Goal: Information Seeking & Learning: Find specific fact

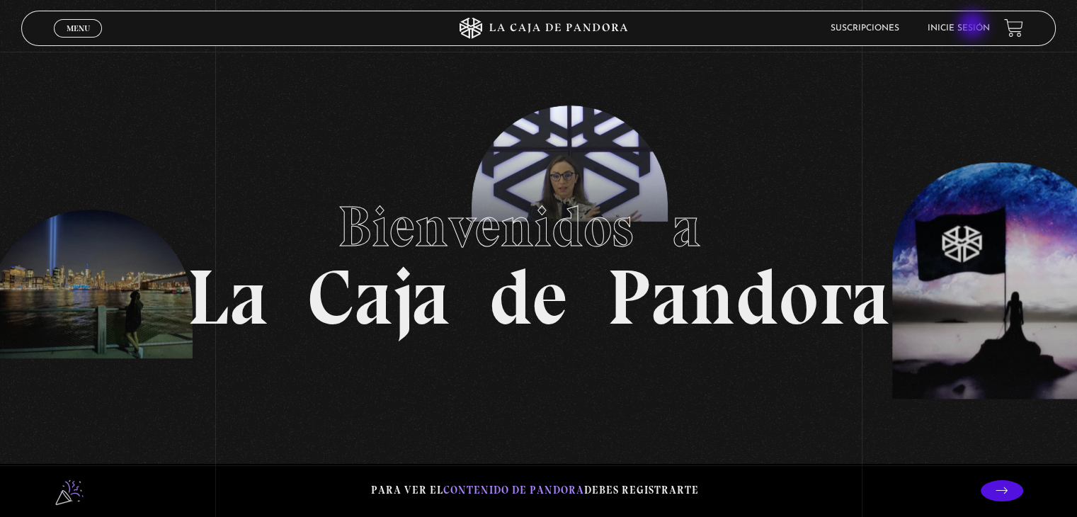
click at [974, 26] on link "Inicie sesión" at bounding box center [959, 28] width 62 height 8
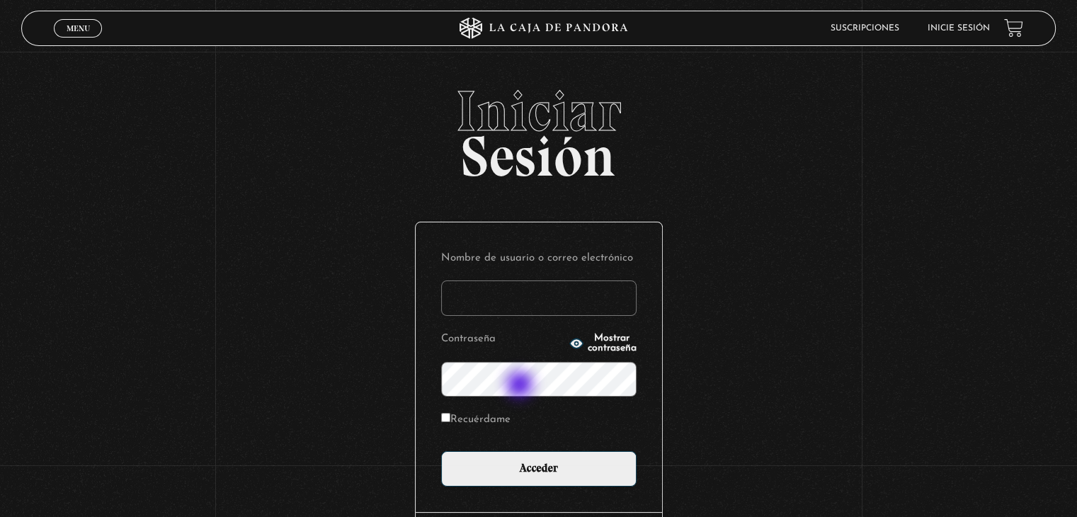
type input "mauvi717@gmail.com"
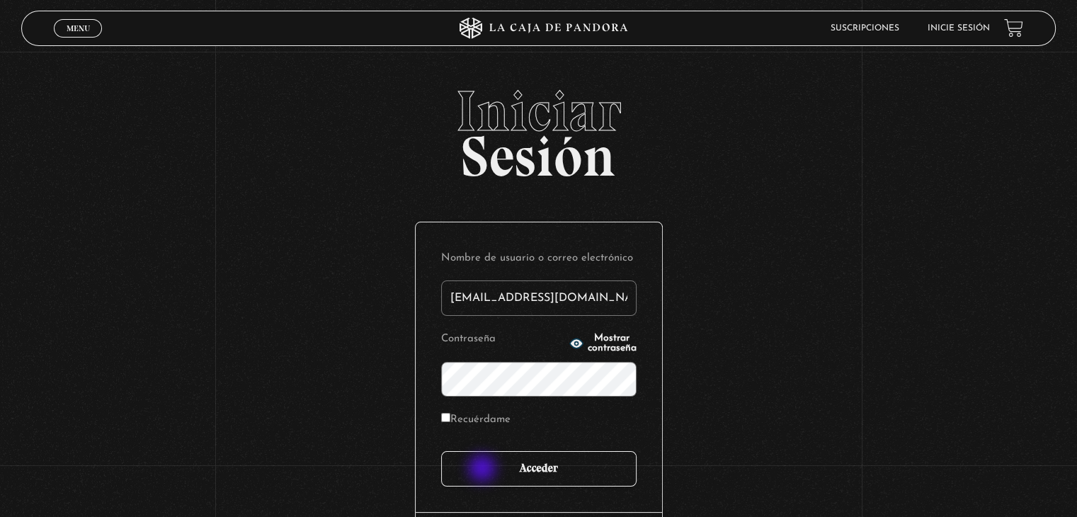
click at [484, 470] on input "Acceder" at bounding box center [538, 468] width 195 height 35
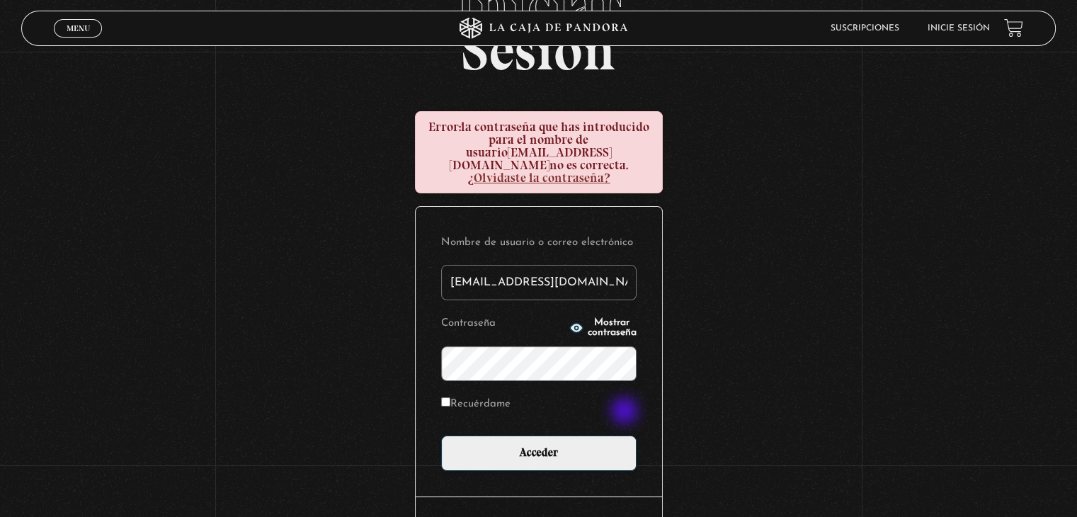
scroll to position [142, 0]
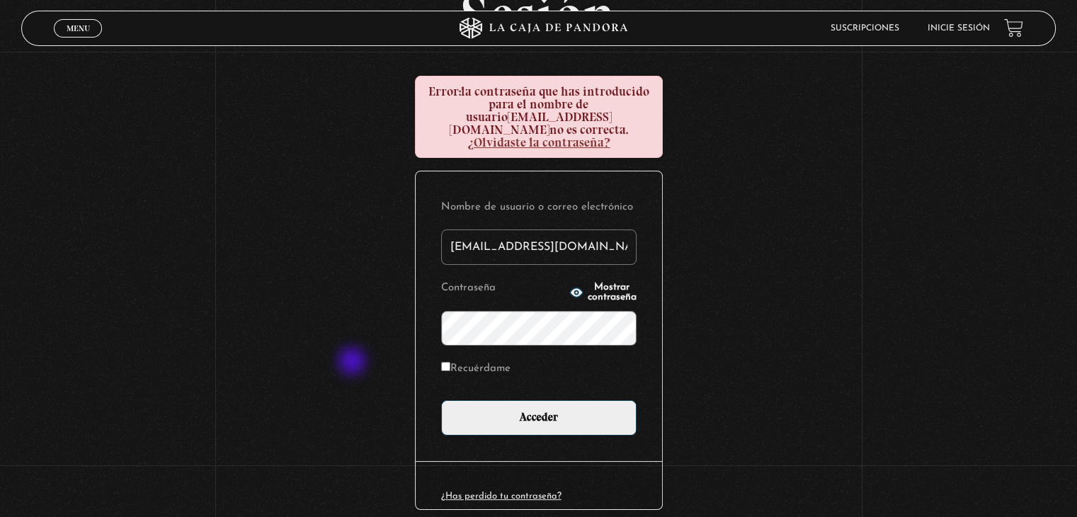
click at [351, 363] on div "Iniciar Sesión Error: la contraseña que has introducido para el nombre de usuar…" at bounding box center [538, 257] width 1077 height 632
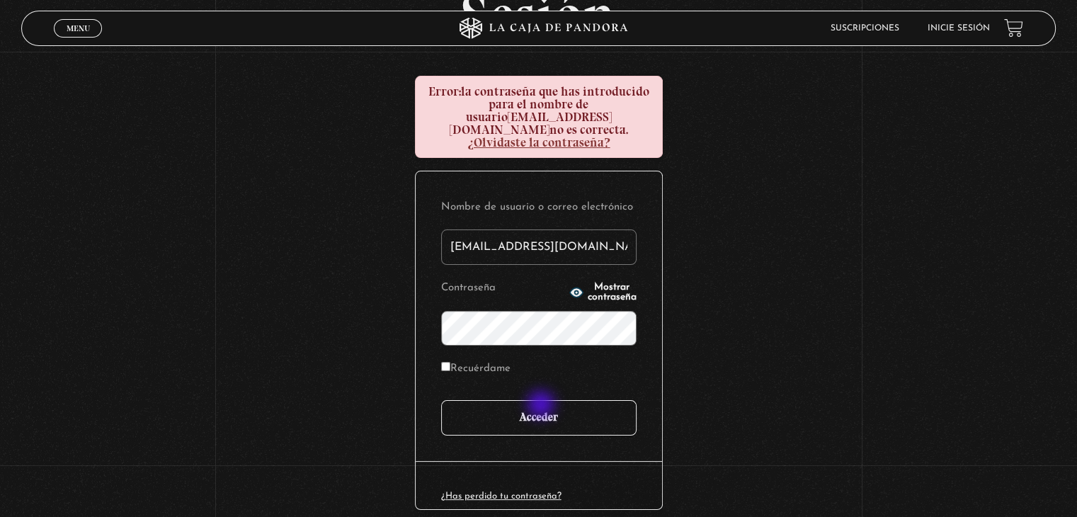
click at [543, 406] on input "Acceder" at bounding box center [538, 417] width 195 height 35
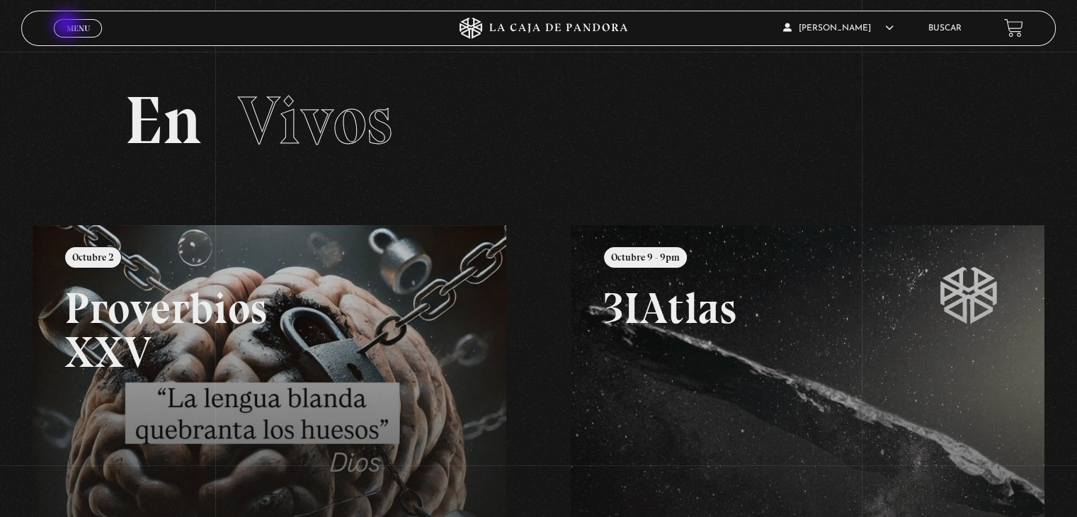
click at [68, 25] on span "Menu" at bounding box center [78, 28] width 23 height 8
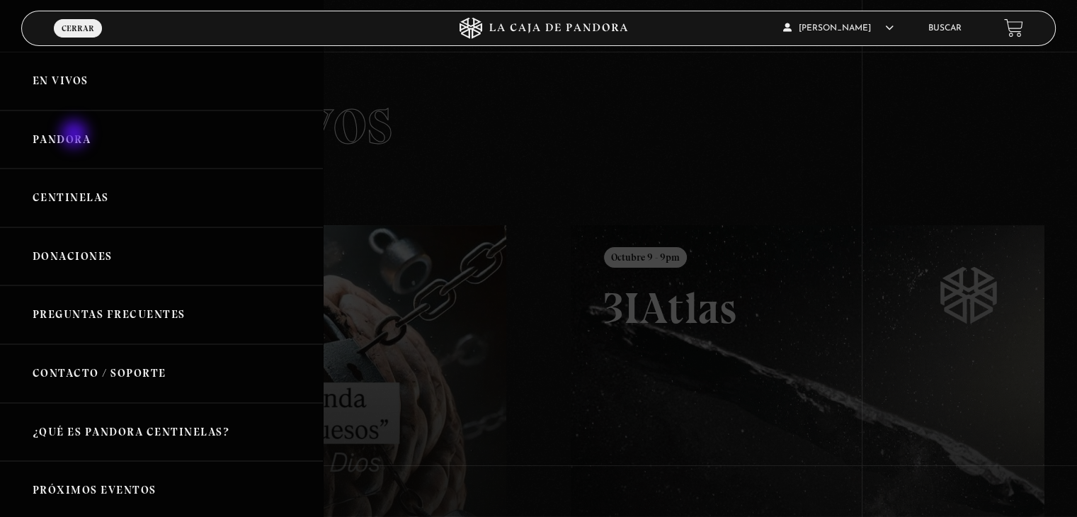
click at [76, 135] on link "Pandora" at bounding box center [161, 139] width 323 height 59
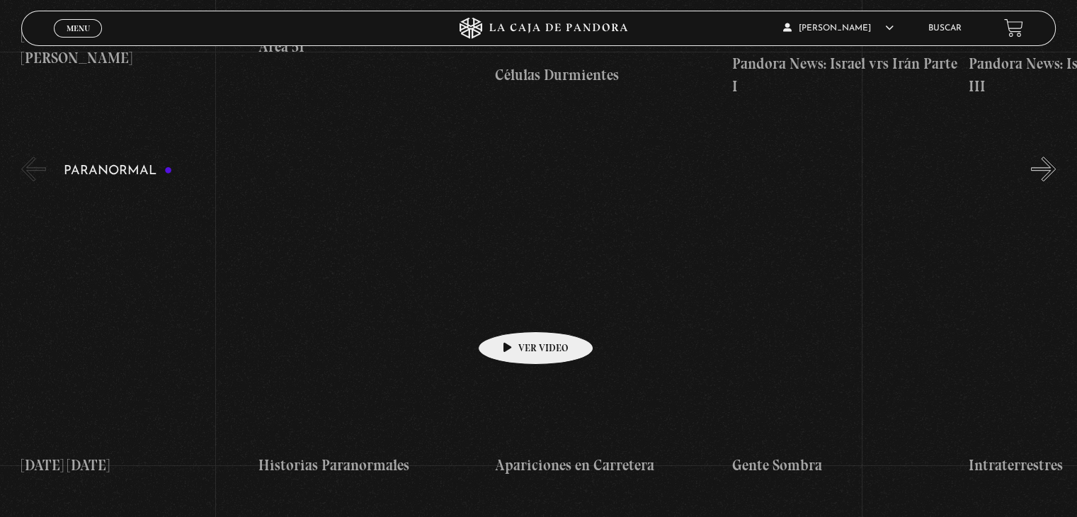
scroll to position [1416, 0]
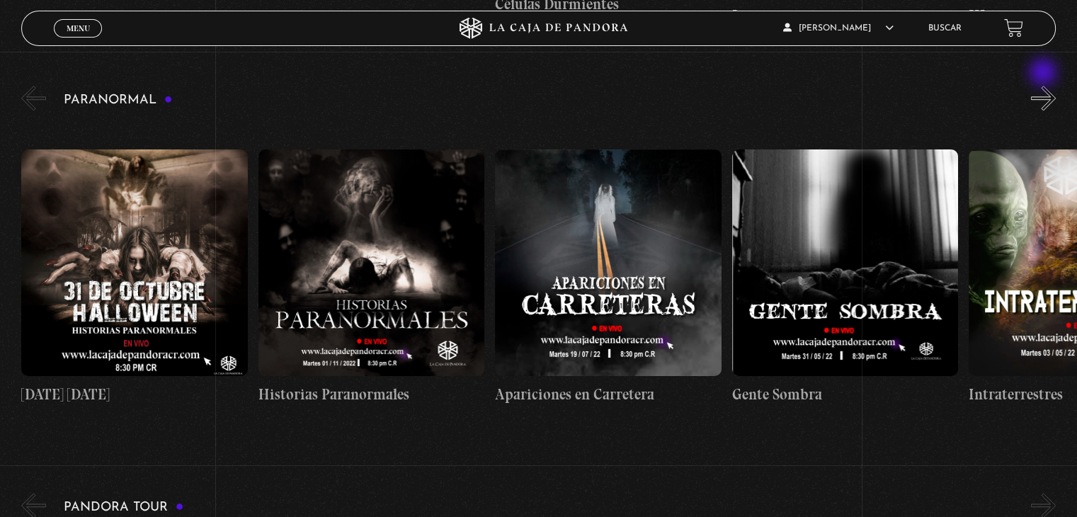
click at [1045, 86] on button "»" at bounding box center [1043, 98] width 25 height 25
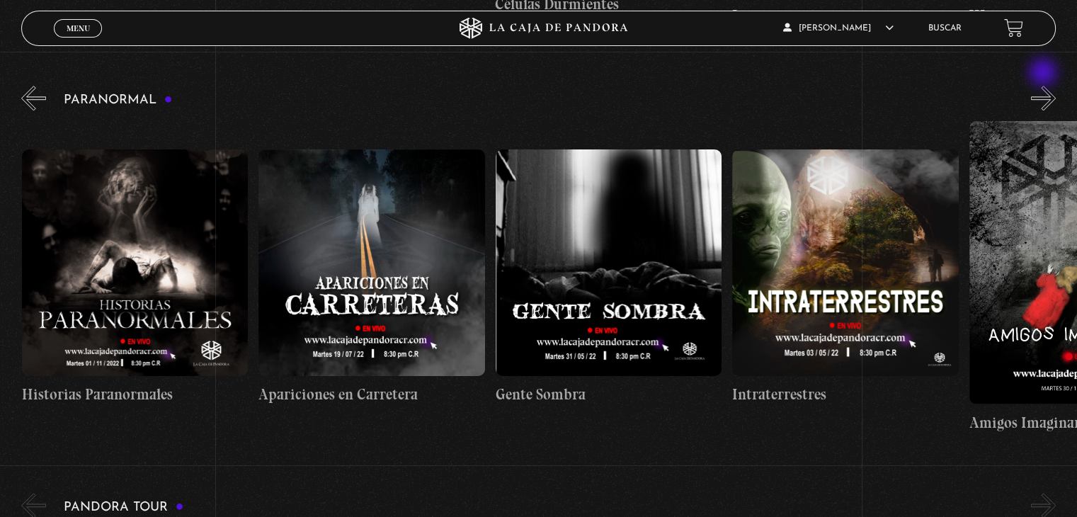
click at [1045, 86] on button "»" at bounding box center [1043, 98] width 25 height 25
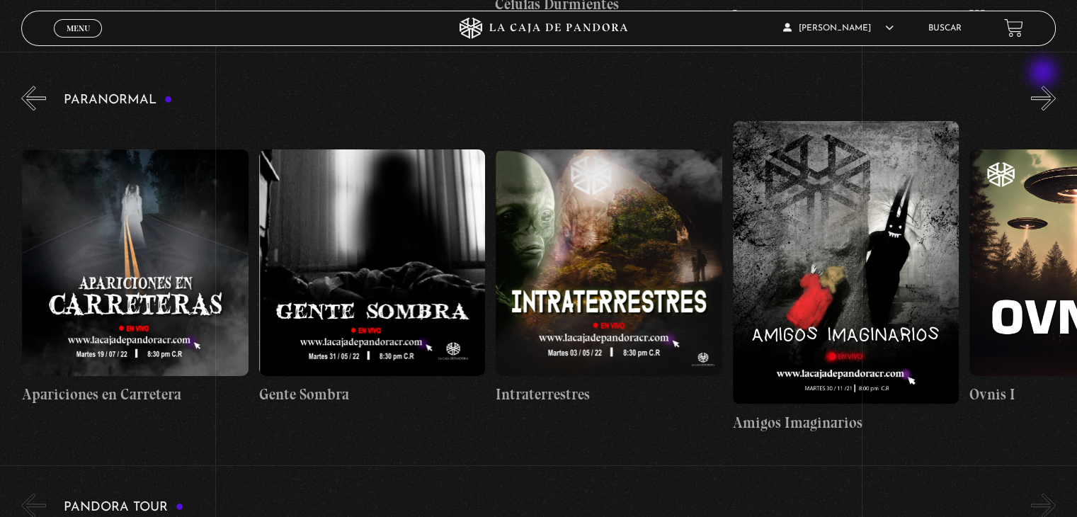
click at [1045, 86] on button "»" at bounding box center [1043, 98] width 25 height 25
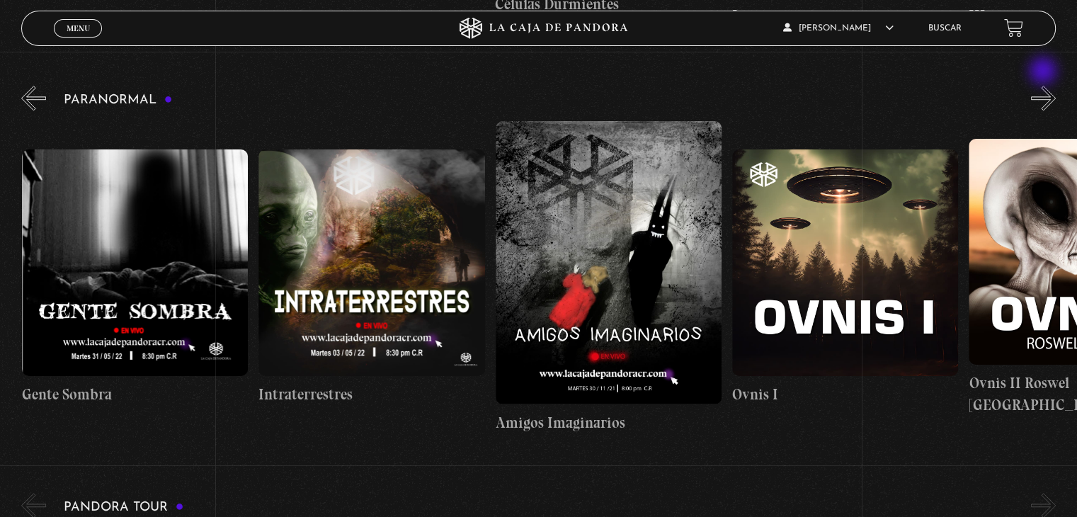
click at [1045, 86] on button "»" at bounding box center [1043, 98] width 25 height 25
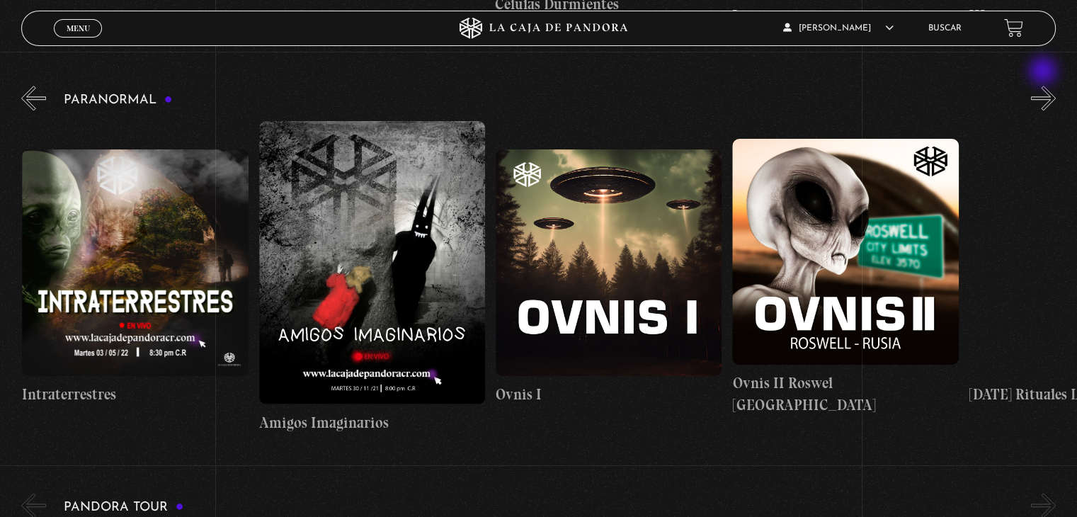
click at [1045, 86] on button "»" at bounding box center [1043, 98] width 25 height 25
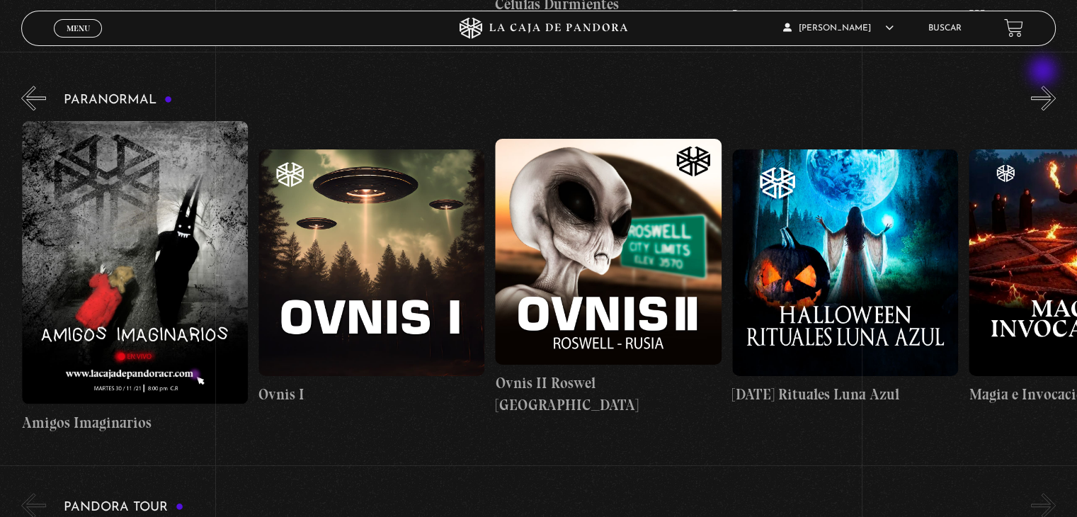
click at [1045, 86] on button "»" at bounding box center [1043, 98] width 25 height 25
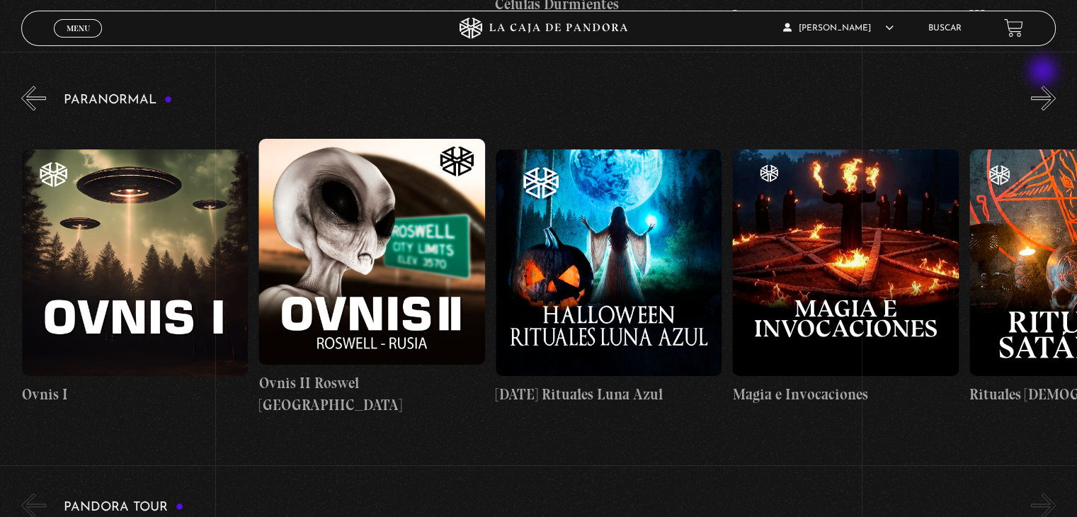
click at [1045, 86] on button "»" at bounding box center [1043, 98] width 25 height 25
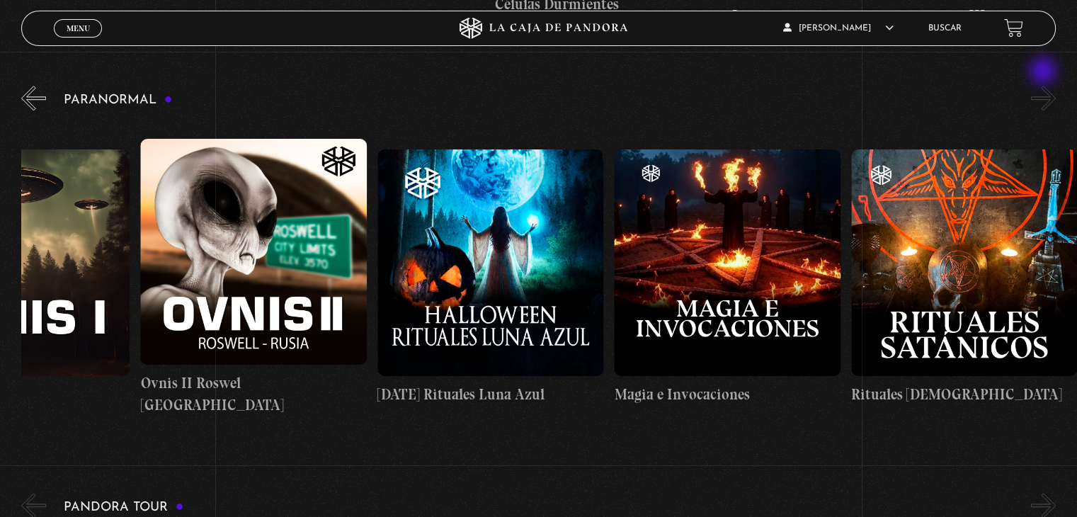
scroll to position [0, 1539]
click at [1045, 86] on button "»" at bounding box center [1043, 98] width 25 height 25
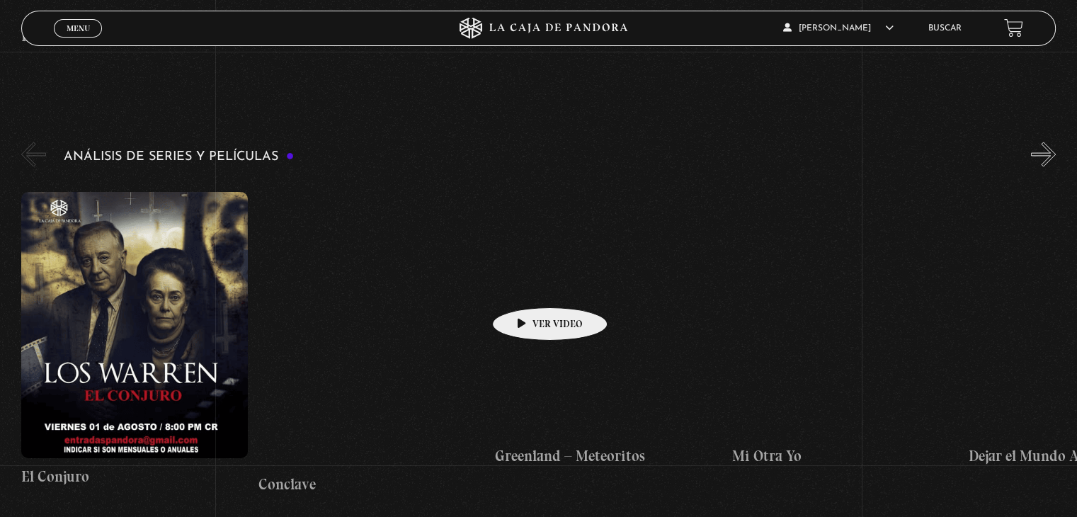
scroll to position [2620, 0]
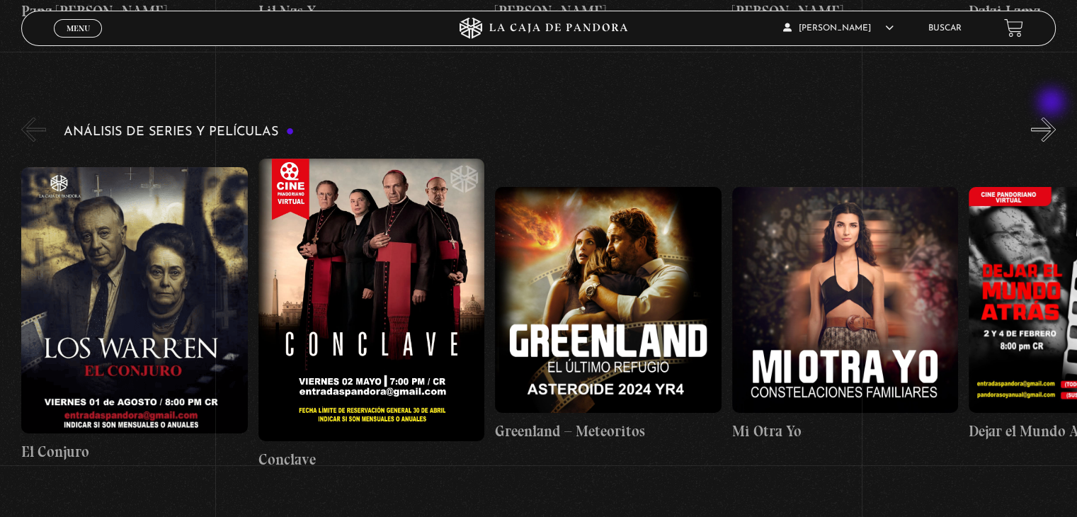
click at [1053, 117] on button "»" at bounding box center [1043, 129] width 25 height 25
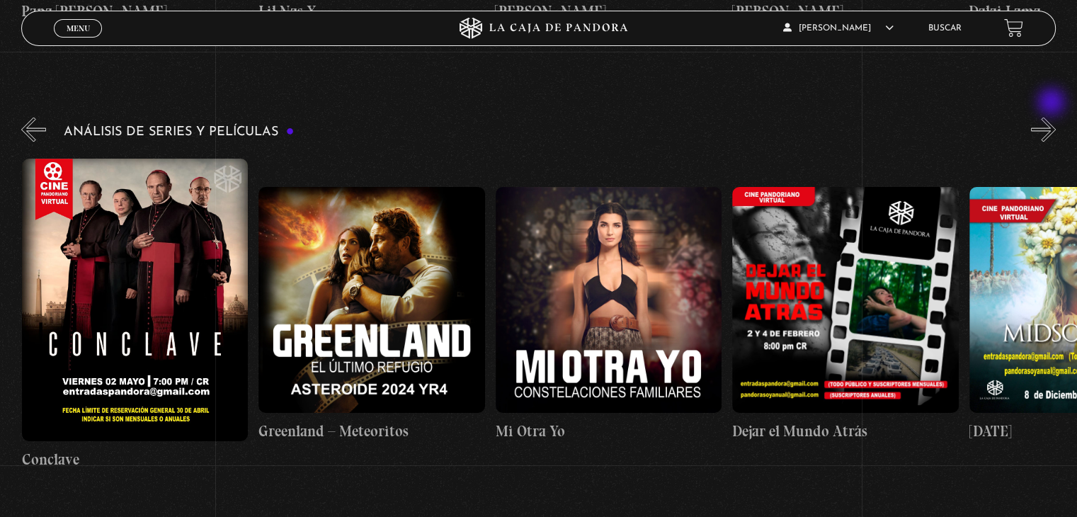
click at [1053, 117] on button "»" at bounding box center [1043, 129] width 25 height 25
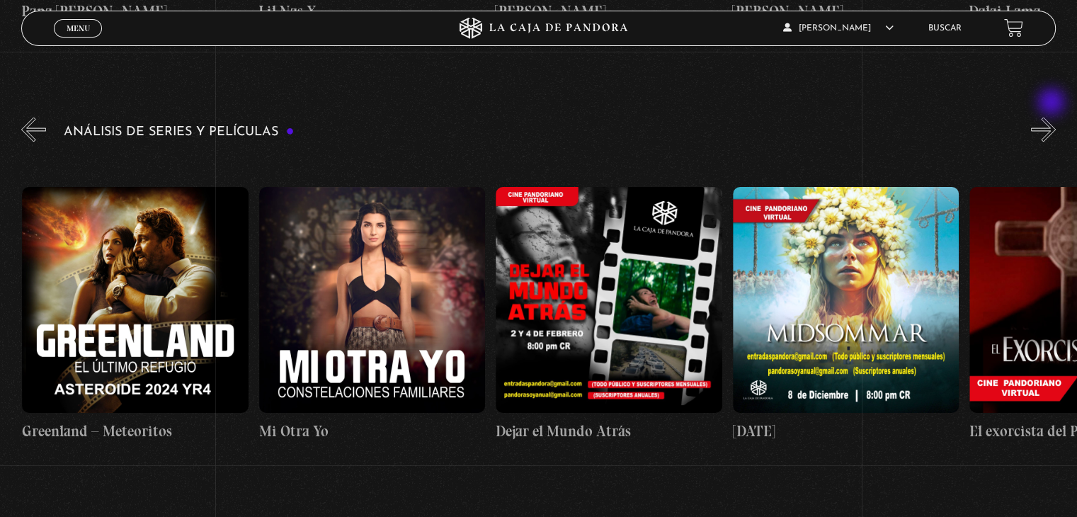
click at [1053, 117] on button "»" at bounding box center [1043, 129] width 25 height 25
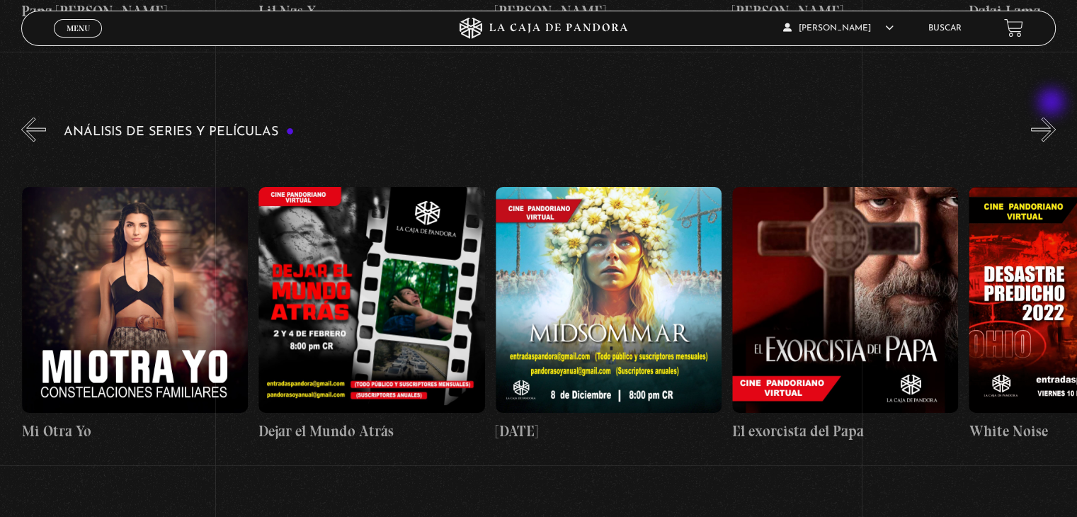
click at [1053, 117] on button "»" at bounding box center [1043, 129] width 25 height 25
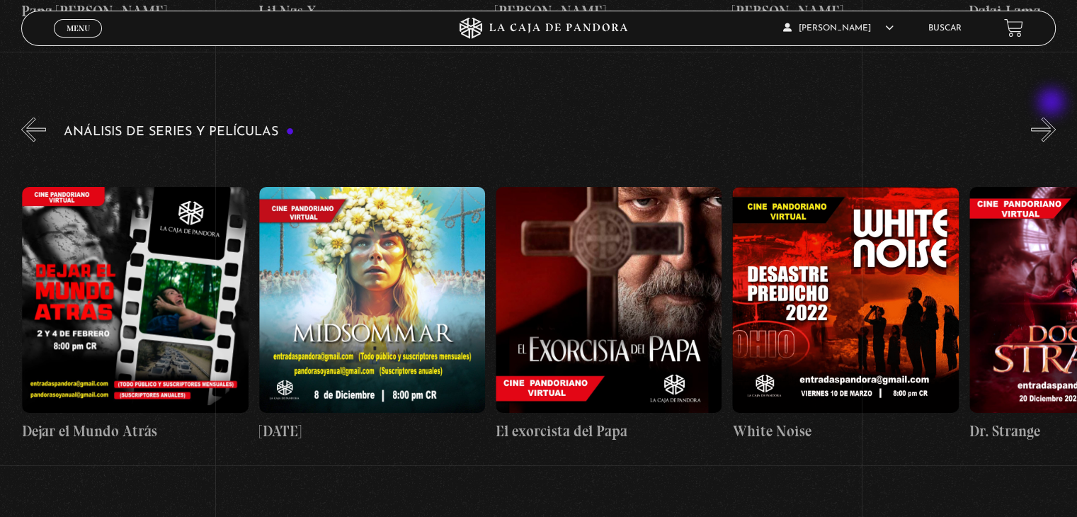
click at [1053, 117] on button "»" at bounding box center [1043, 129] width 25 height 25
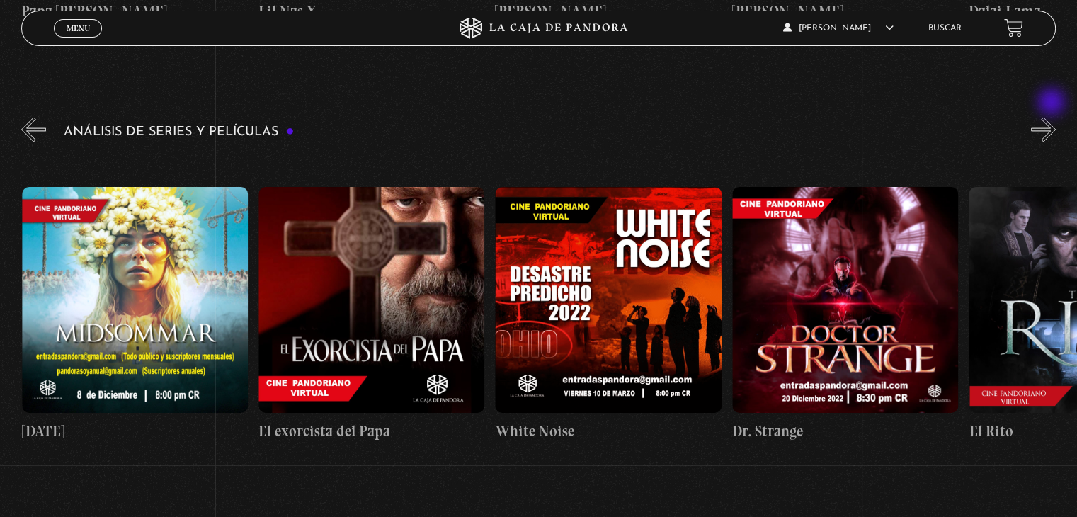
click at [1053, 117] on button "»" at bounding box center [1043, 129] width 25 height 25
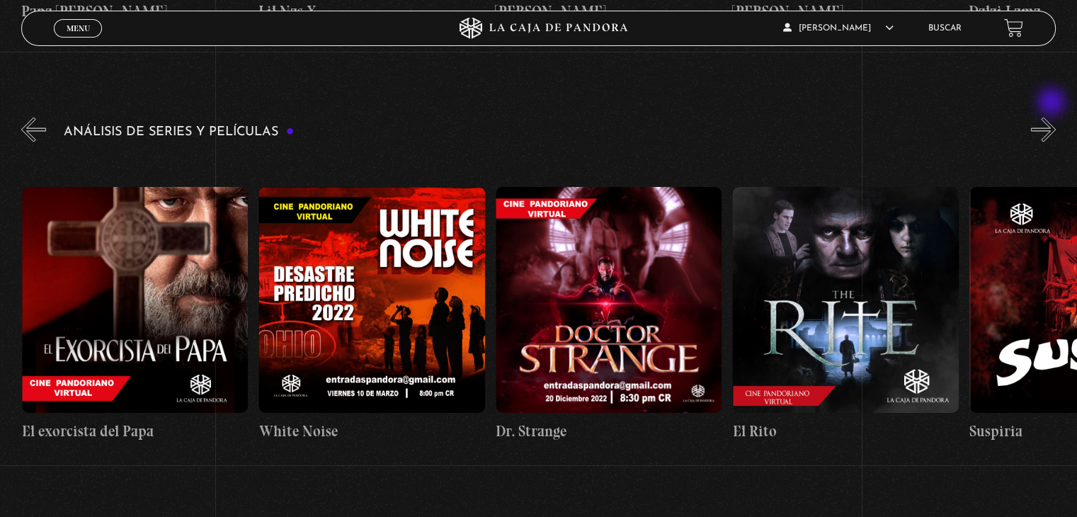
click at [1053, 117] on button "»" at bounding box center [1043, 129] width 25 height 25
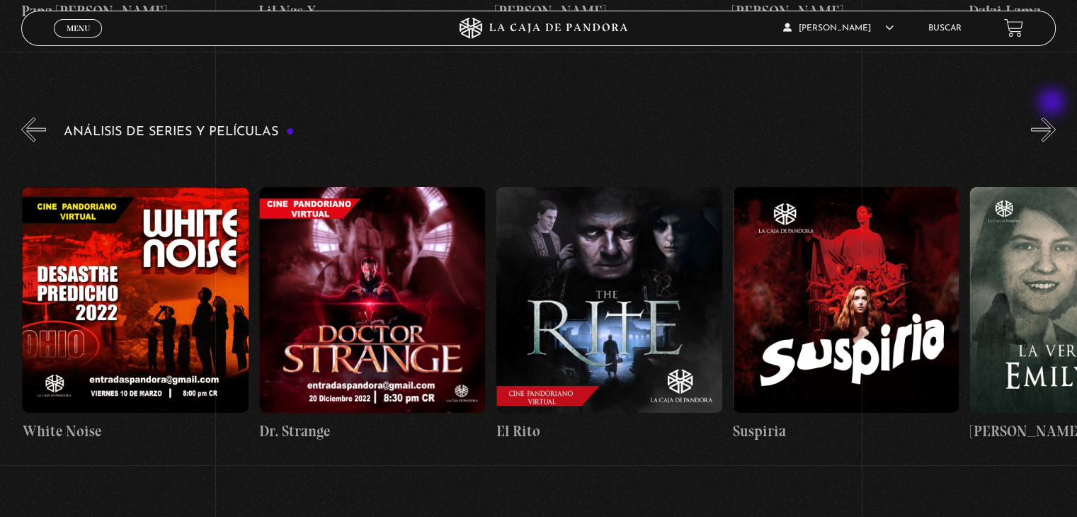
click at [1053, 117] on button "»" at bounding box center [1043, 129] width 25 height 25
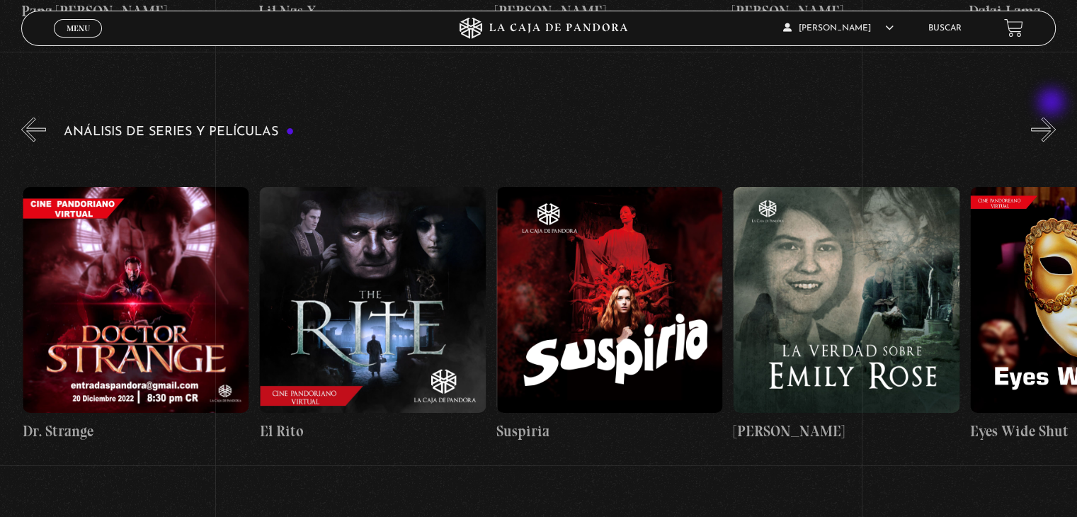
scroll to position [0, 1894]
click at [1053, 117] on button "»" at bounding box center [1043, 129] width 25 height 25
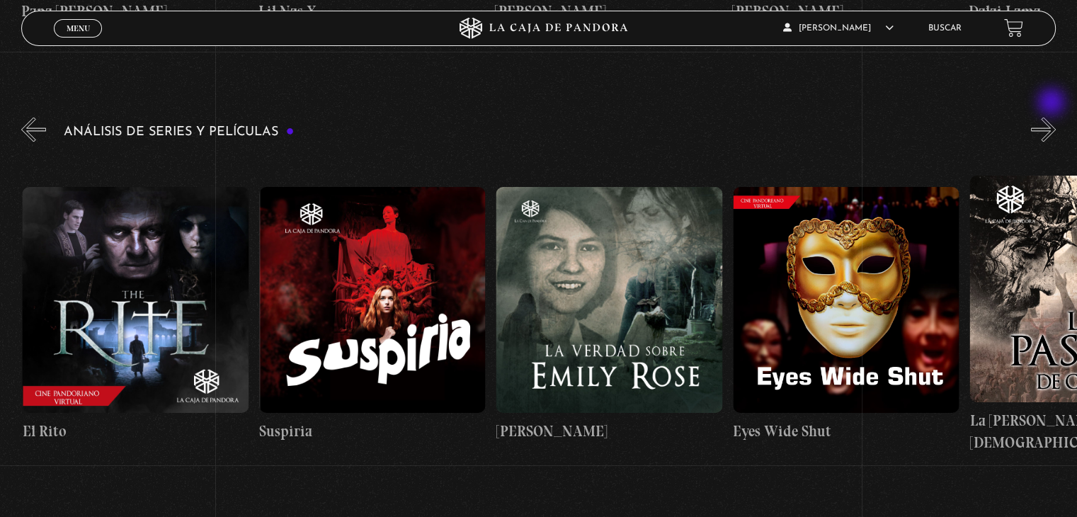
click at [1053, 117] on button "»" at bounding box center [1043, 129] width 25 height 25
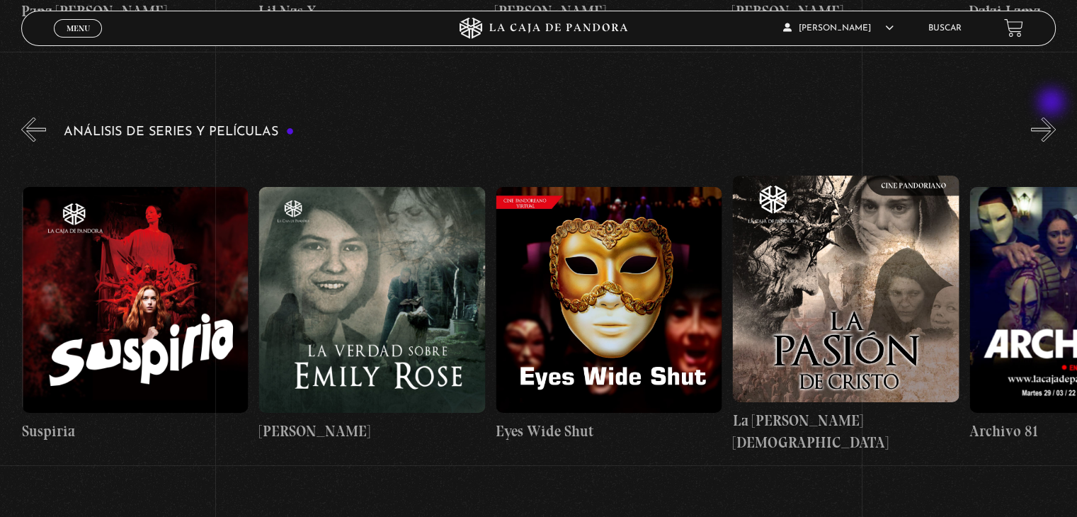
click at [1053, 117] on button "»" at bounding box center [1043, 129] width 25 height 25
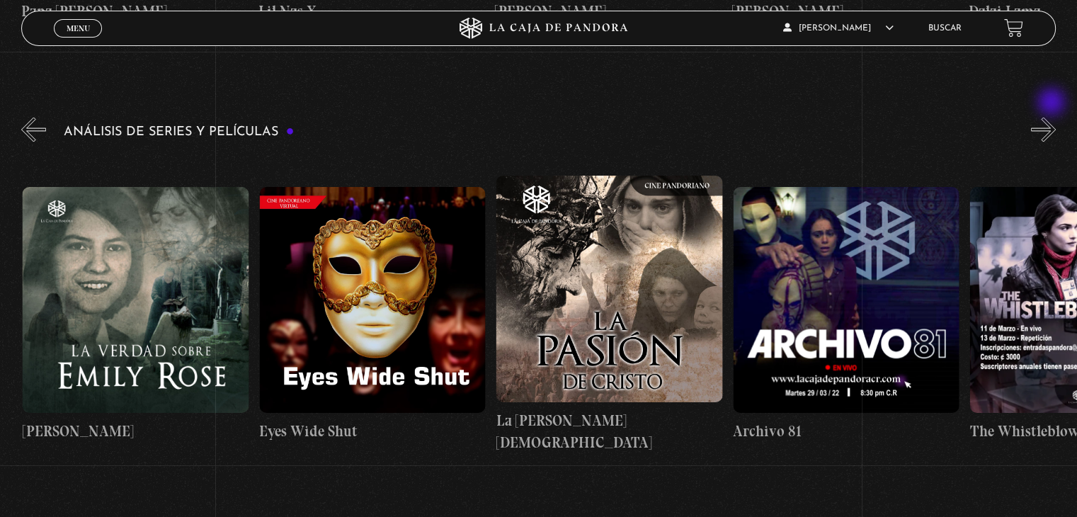
click at [1053, 117] on button "»" at bounding box center [1043, 129] width 25 height 25
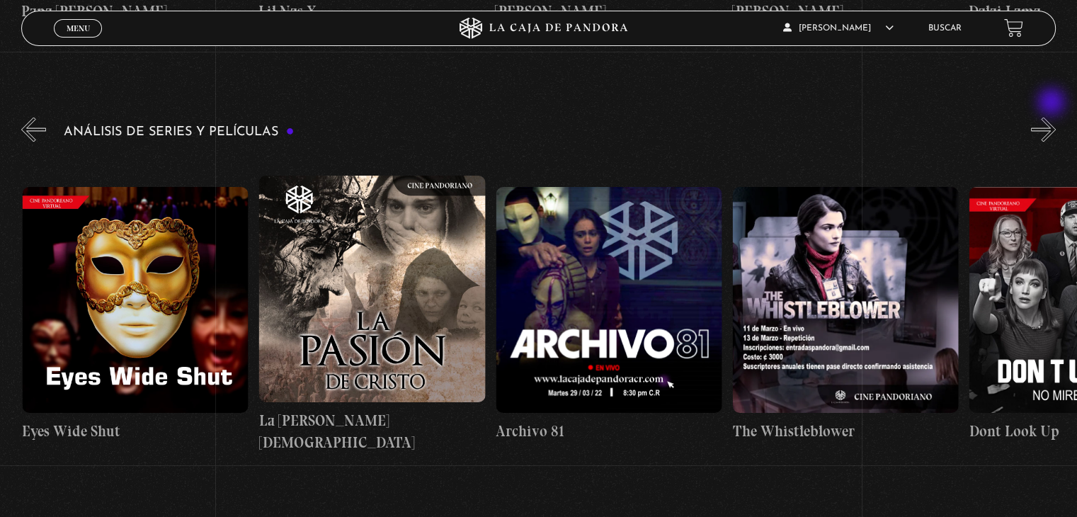
click at [1053, 117] on button "»" at bounding box center [1043, 129] width 25 height 25
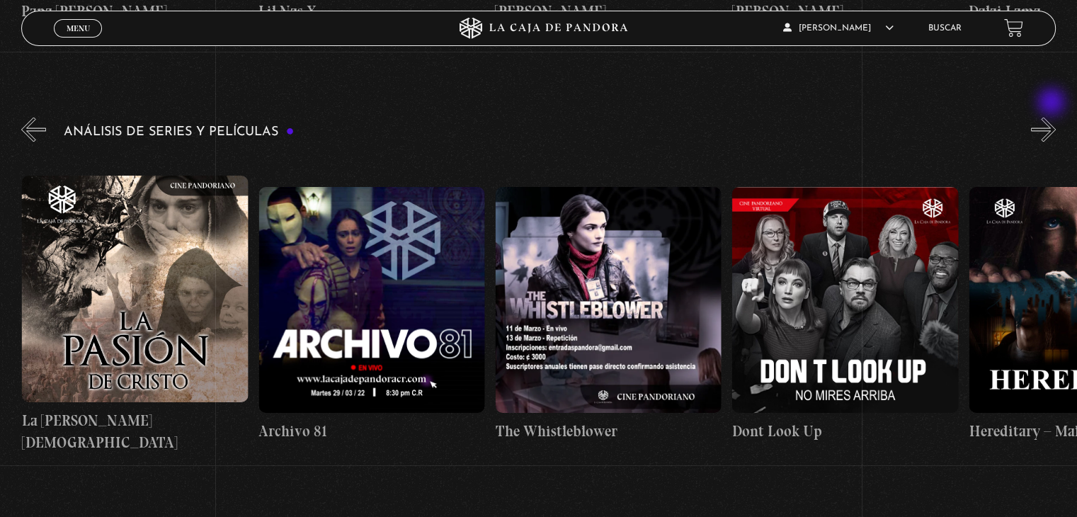
click at [1053, 117] on button "»" at bounding box center [1043, 129] width 25 height 25
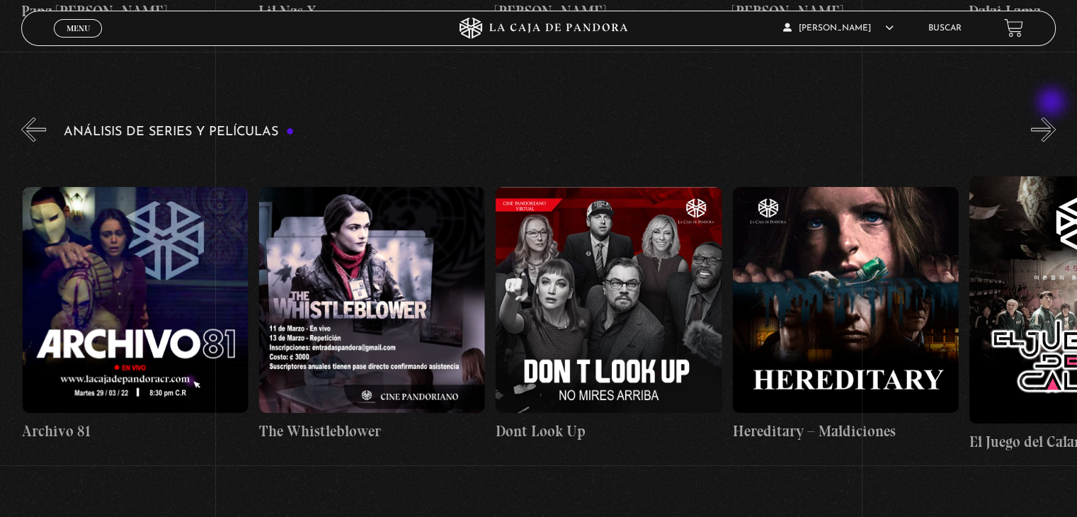
click at [1053, 117] on button "»" at bounding box center [1043, 129] width 25 height 25
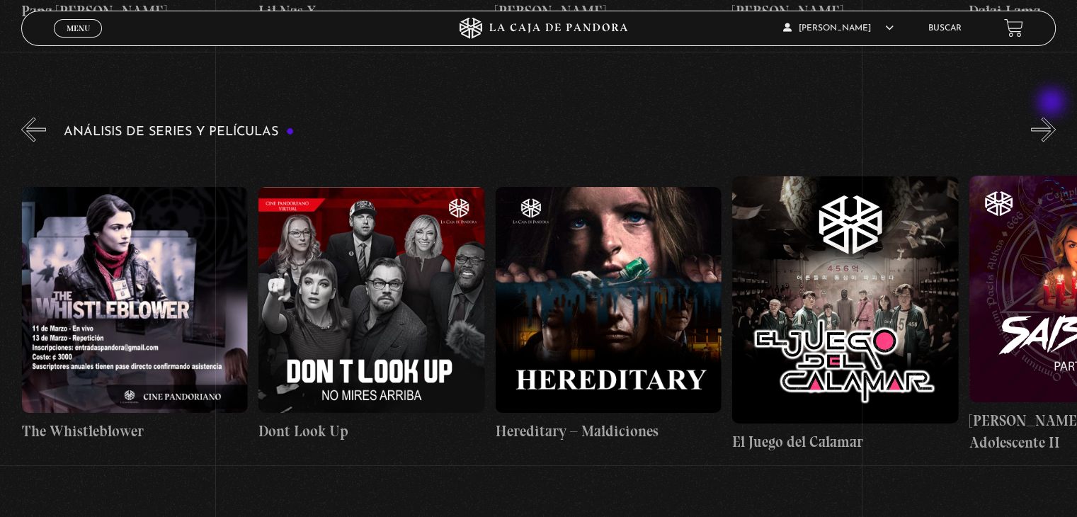
click at [1053, 117] on button "»" at bounding box center [1043, 129] width 25 height 25
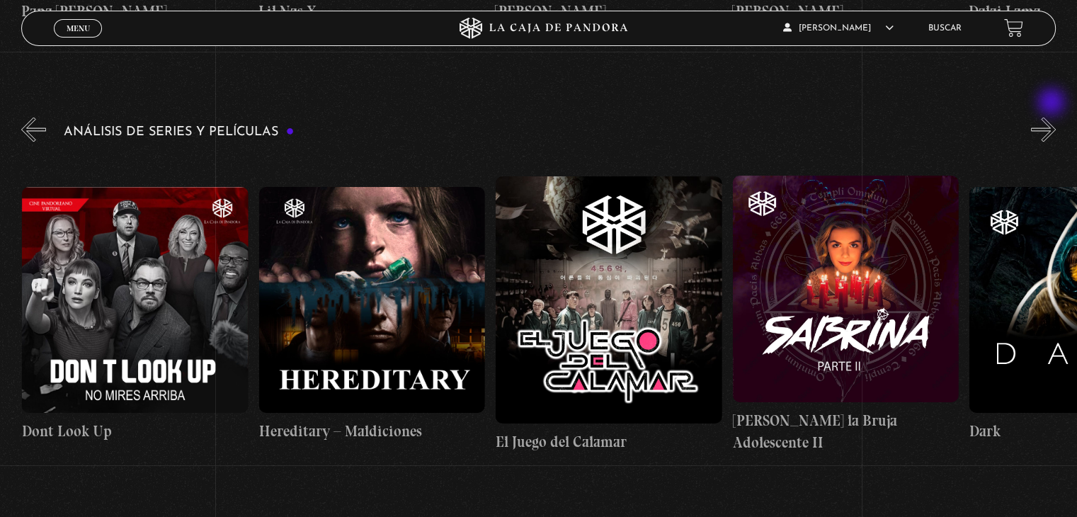
scroll to position [0, 3789]
click at [1053, 117] on button "»" at bounding box center [1043, 129] width 25 height 25
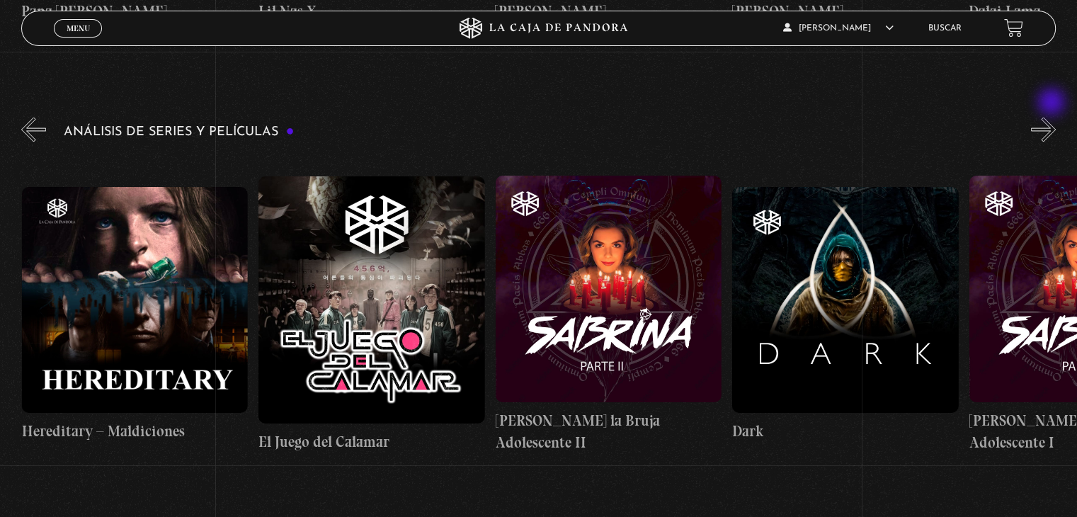
click at [1053, 117] on button "»" at bounding box center [1043, 129] width 25 height 25
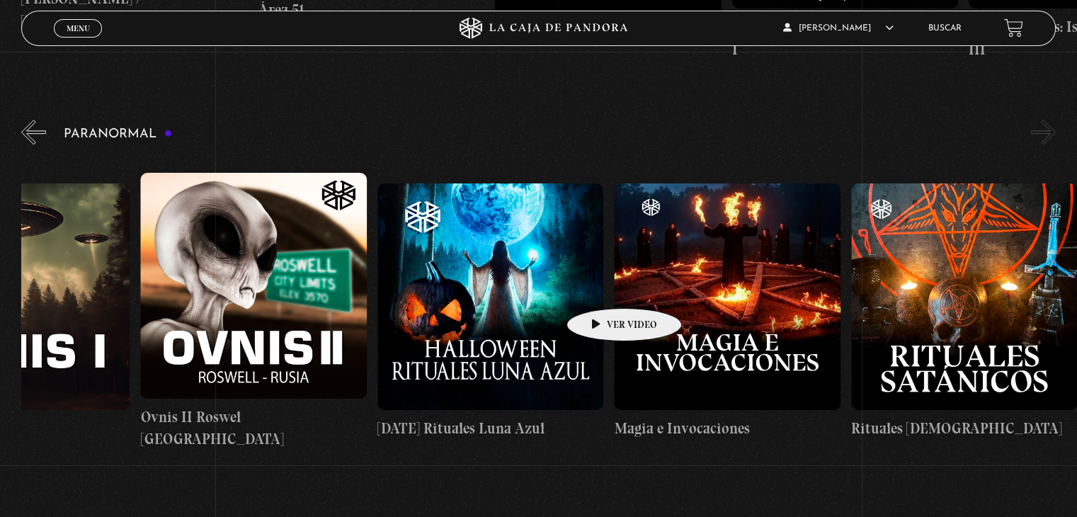
scroll to position [1302, 0]
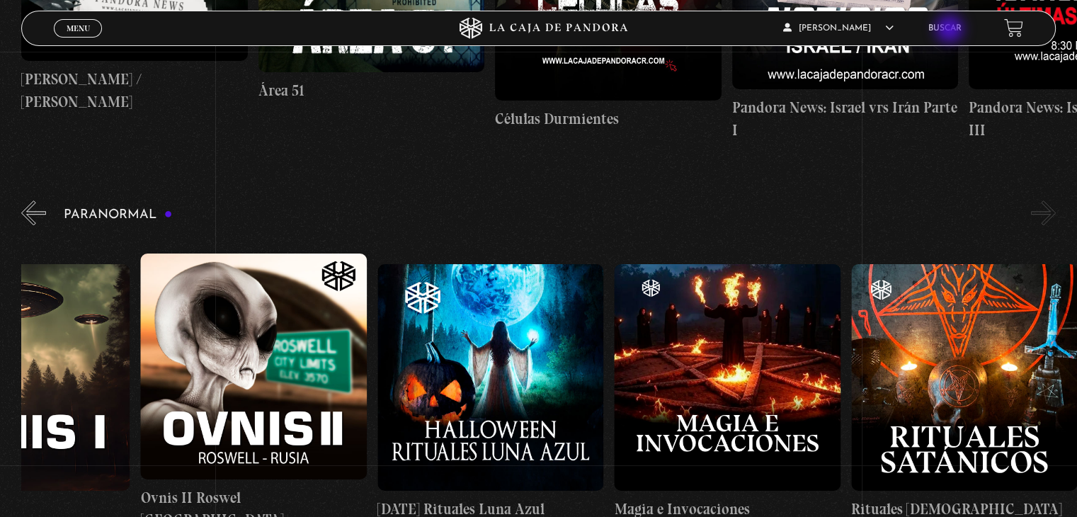
click at [951, 30] on link "Buscar" at bounding box center [944, 28] width 33 height 8
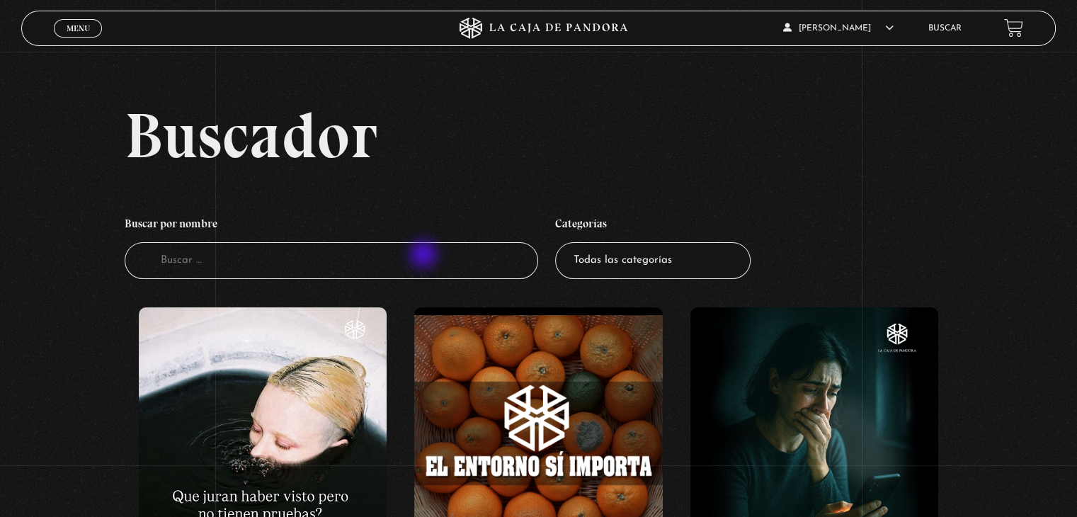
click at [425, 256] on input "Buscador" at bounding box center [332, 261] width 414 height 38
type input "iluminada"
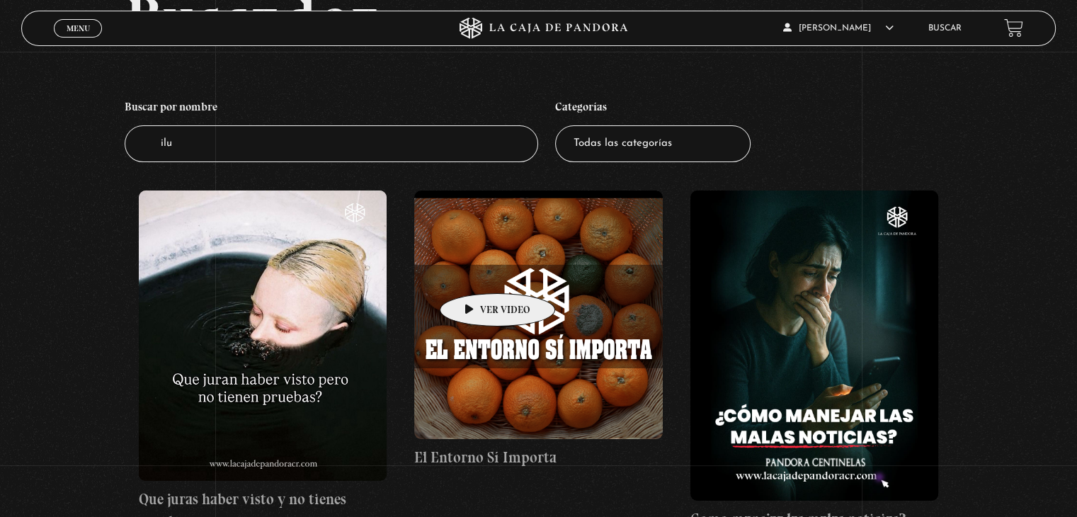
scroll to position [142, 0]
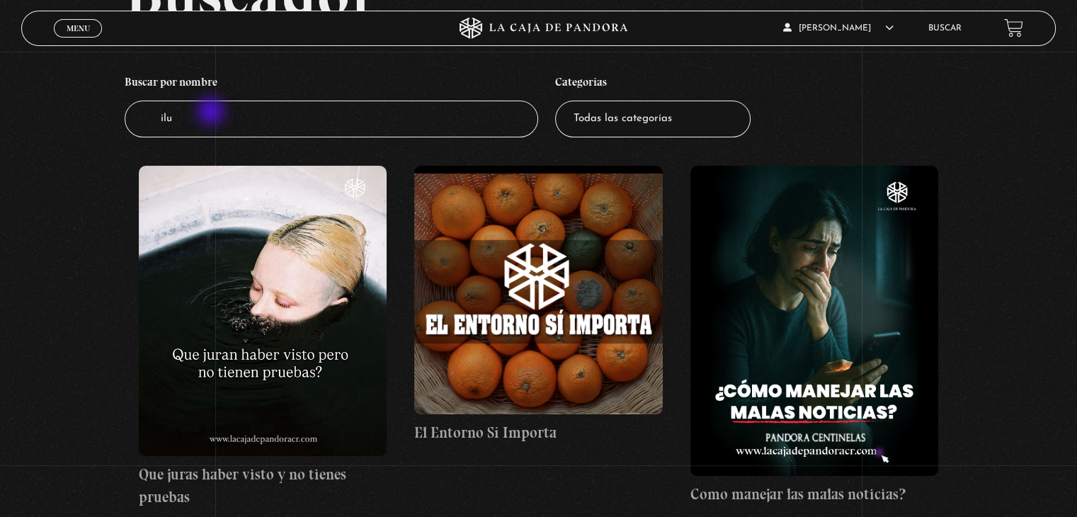
click at [212, 113] on input "ilu" at bounding box center [332, 120] width 414 height 38
type input "iluminada"
click at [349, 123] on input "iluminada" at bounding box center [332, 120] width 414 height 38
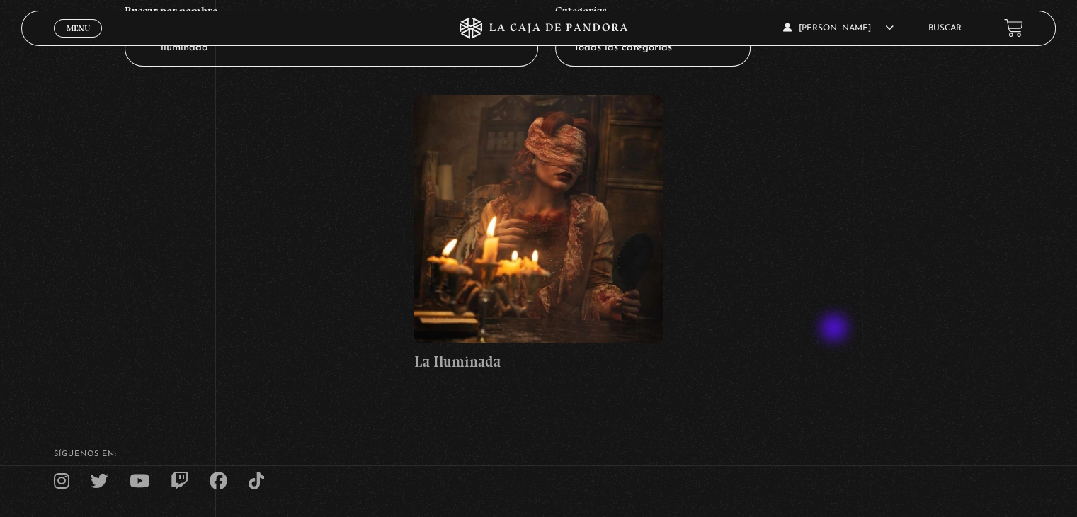
scroll to position [142, 0]
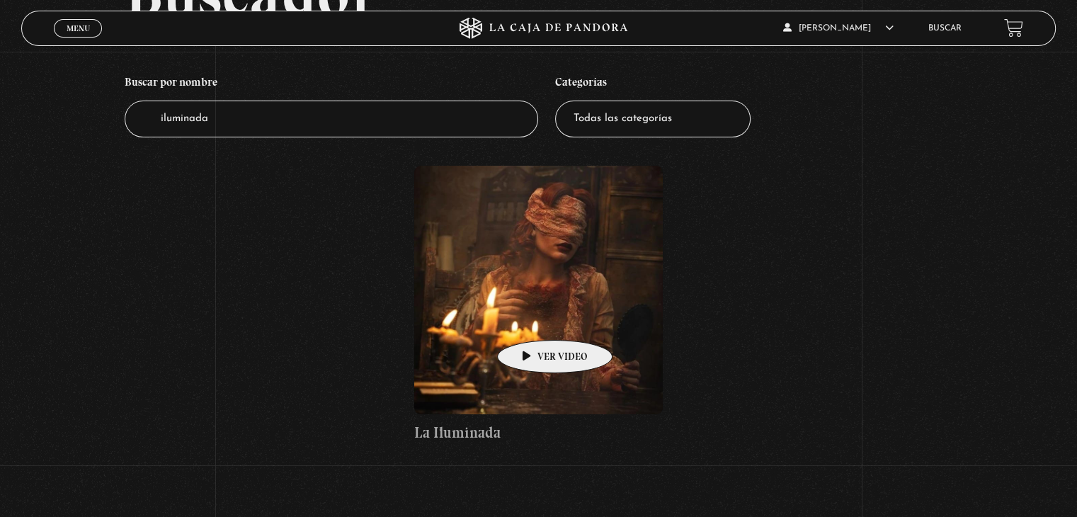
click at [533, 319] on figure at bounding box center [538, 290] width 248 height 248
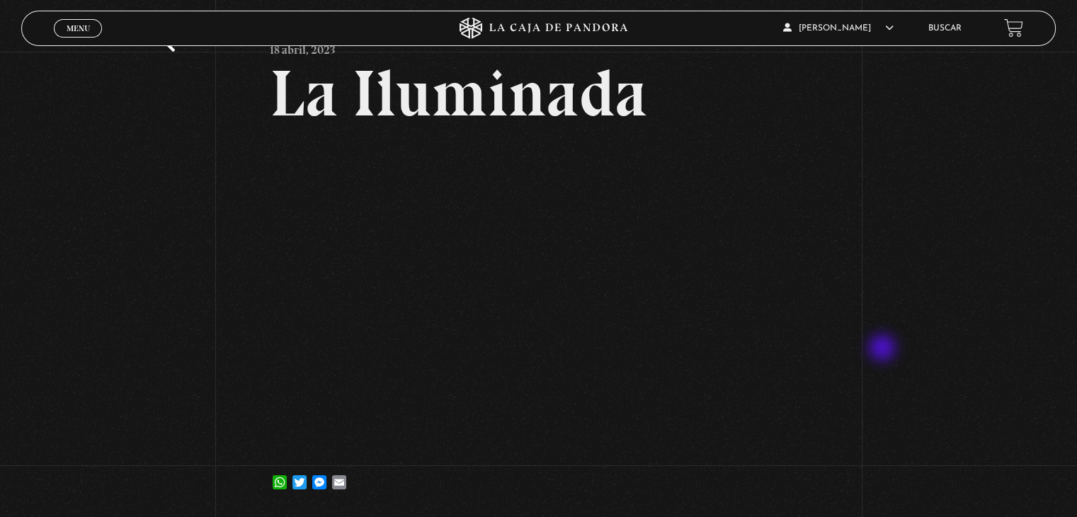
scroll to position [142, 0]
